Goal: Information Seeking & Learning: Compare options

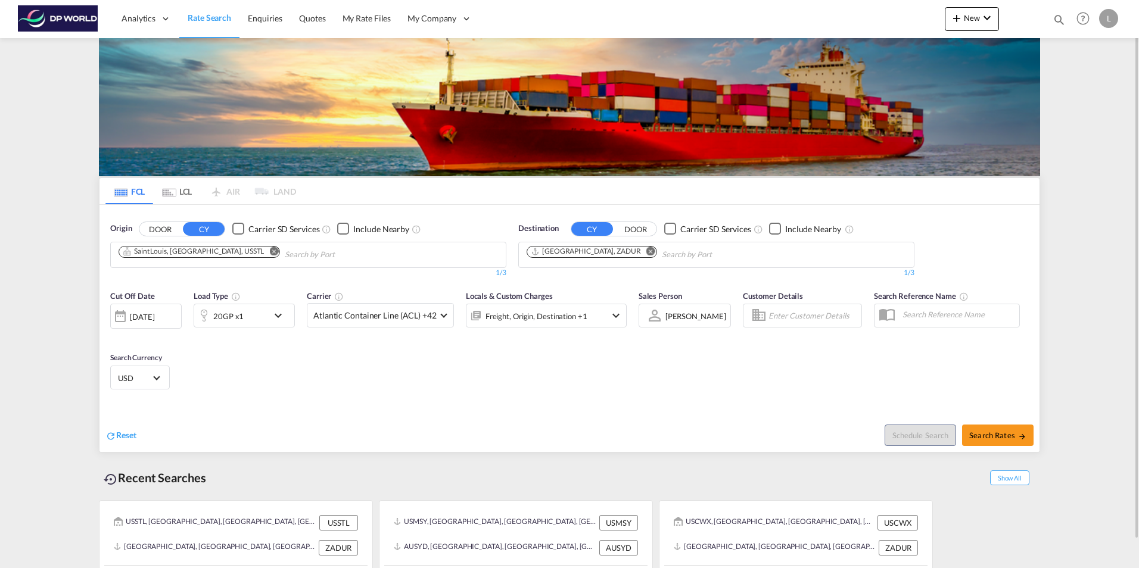
drag, startPoint x: 135, startPoint y: 194, endPoint x: 143, endPoint y: 203, distance: 11.8
click at [135, 194] on md-tab-item "FCL" at bounding box center [129, 191] width 48 height 26
click at [269, 249] on md-icon "Remove" at bounding box center [273, 251] width 9 height 9
click at [151, 256] on input "Chips input." at bounding box center [175, 254] width 113 height 19
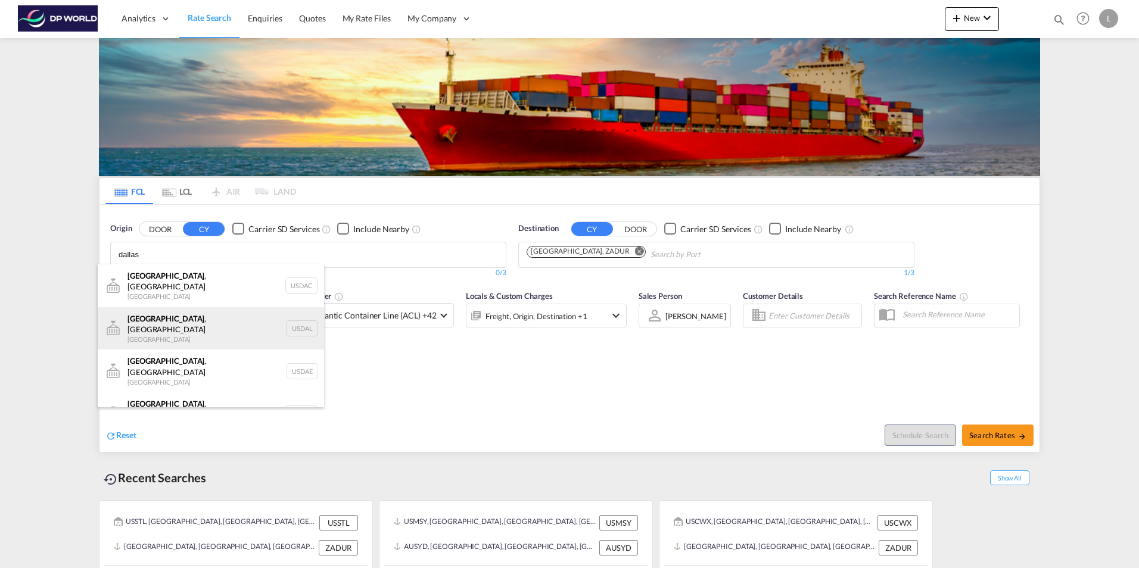
type input "dallas"
click at [185, 320] on div "[GEOGRAPHIC_DATA] , [GEOGRAPHIC_DATA] [GEOGRAPHIC_DATA] USDAL" at bounding box center [211, 328] width 226 height 43
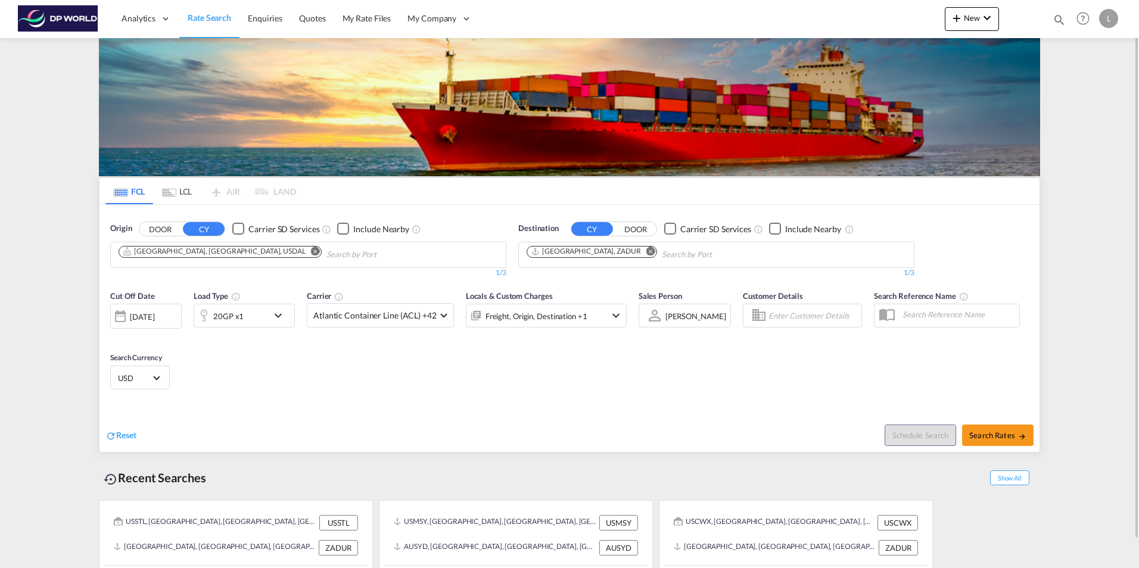
click at [262, 319] on div "20GP x1" at bounding box center [231, 316] width 74 height 24
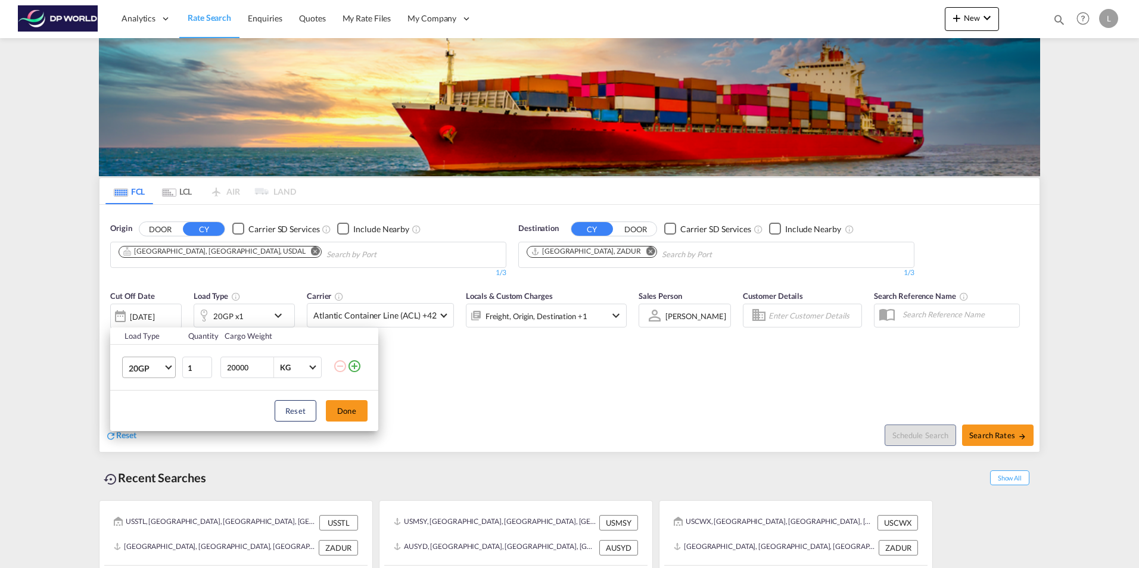
click at [164, 369] on md-select-value "20GP" at bounding box center [151, 367] width 48 height 20
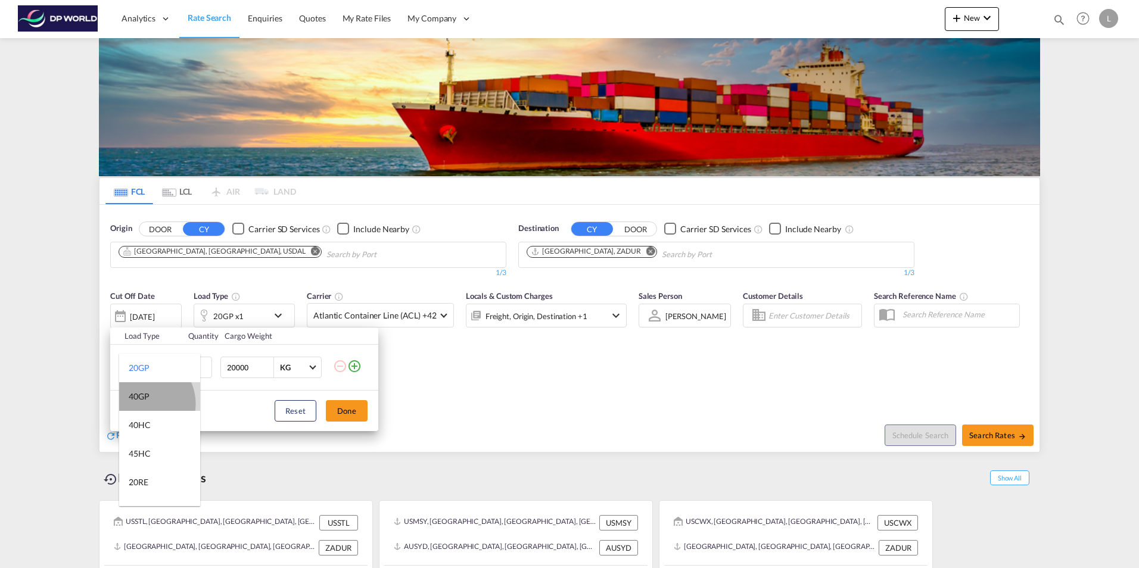
click at [142, 404] on md-option "40GP" at bounding box center [159, 396] width 81 height 29
click at [353, 409] on button "Done" at bounding box center [347, 410] width 42 height 21
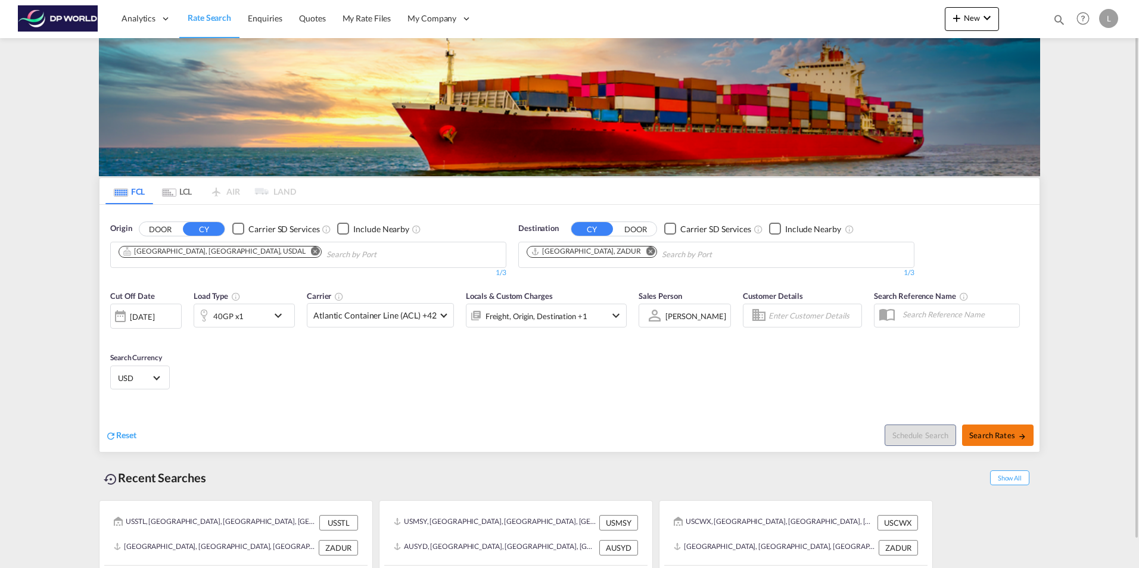
click at [1001, 437] on span "Search Rates" at bounding box center [997, 436] width 57 height 10
type input "USDAL to ZADUR / [DATE]"
click at [306, 256] on button "Remove" at bounding box center [315, 253] width 18 height 12
click at [184, 260] on input "Chips input." at bounding box center [175, 254] width 113 height 19
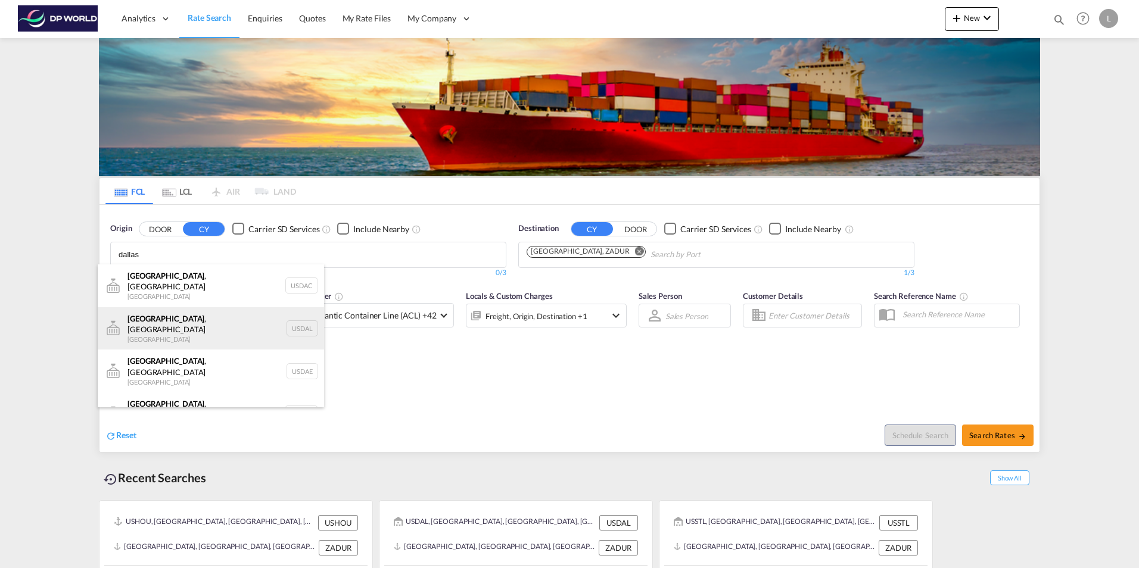
type input "dallas"
click at [172, 314] on div "[GEOGRAPHIC_DATA] , [GEOGRAPHIC_DATA] [GEOGRAPHIC_DATA] USDAL" at bounding box center [211, 328] width 226 height 43
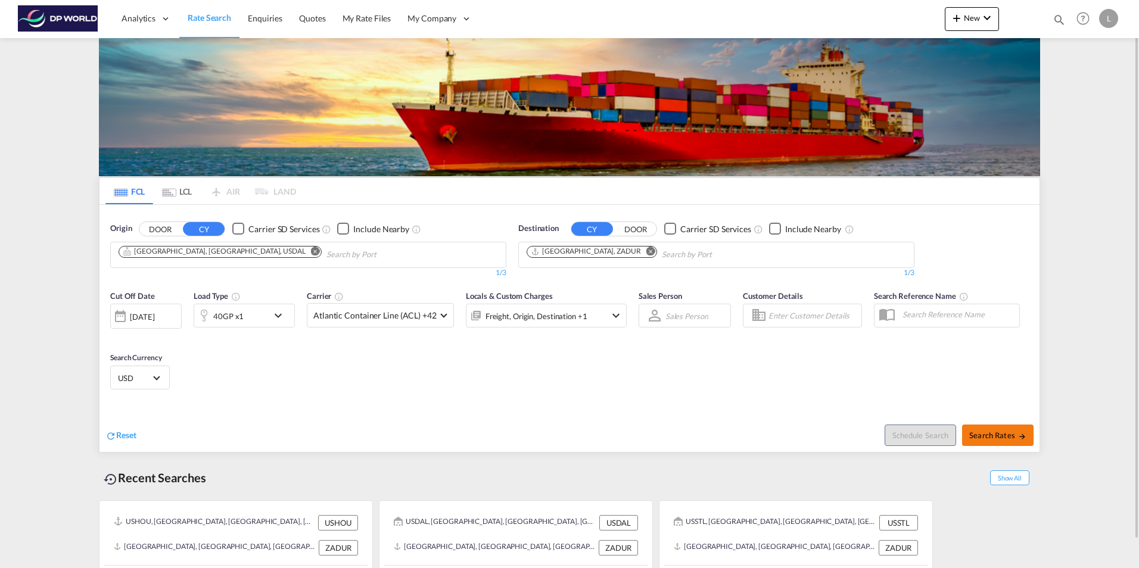
click at [985, 437] on span "Search Rates" at bounding box center [997, 436] width 57 height 10
type input "USDAL to ZADUR / [DATE]"
